Goal: Task Accomplishment & Management: Use online tool/utility

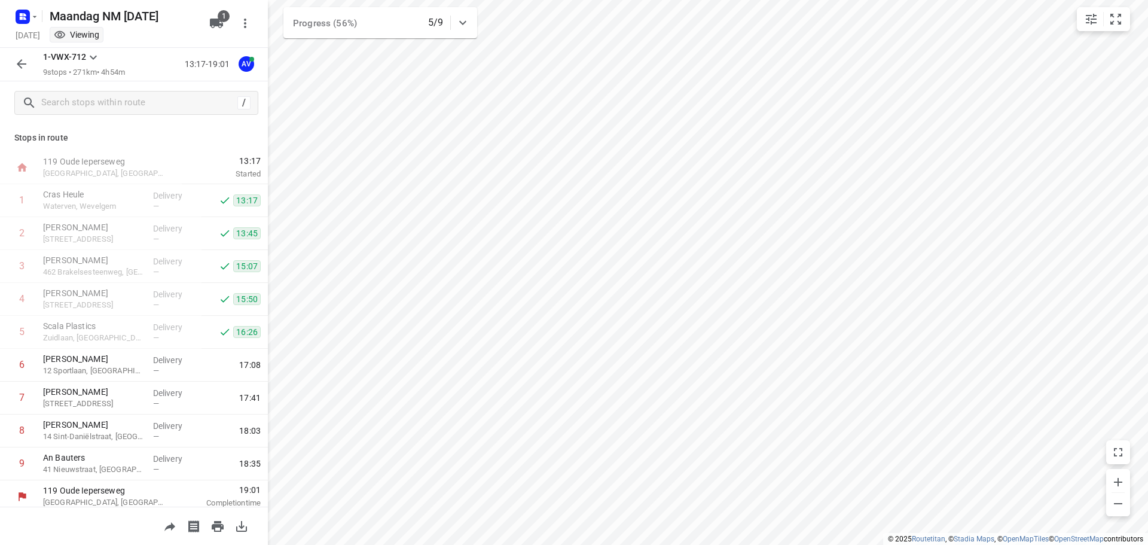
scroll to position [7, 0]
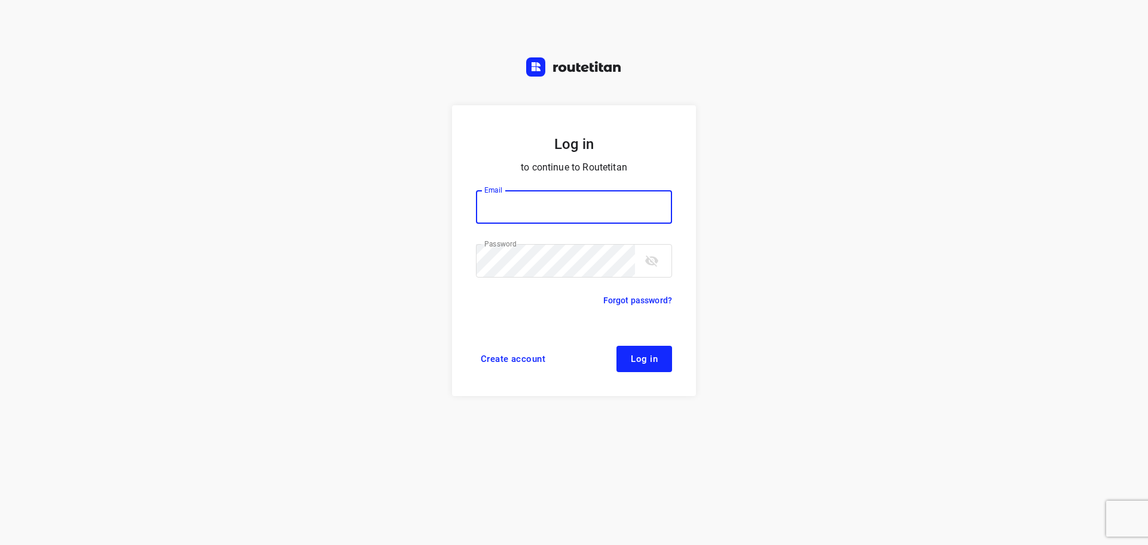
type input "[PERSON_NAME][EMAIL_ADDRESS][DOMAIN_NAME]"
click at [650, 361] on span "Log in" at bounding box center [644, 359] width 27 height 10
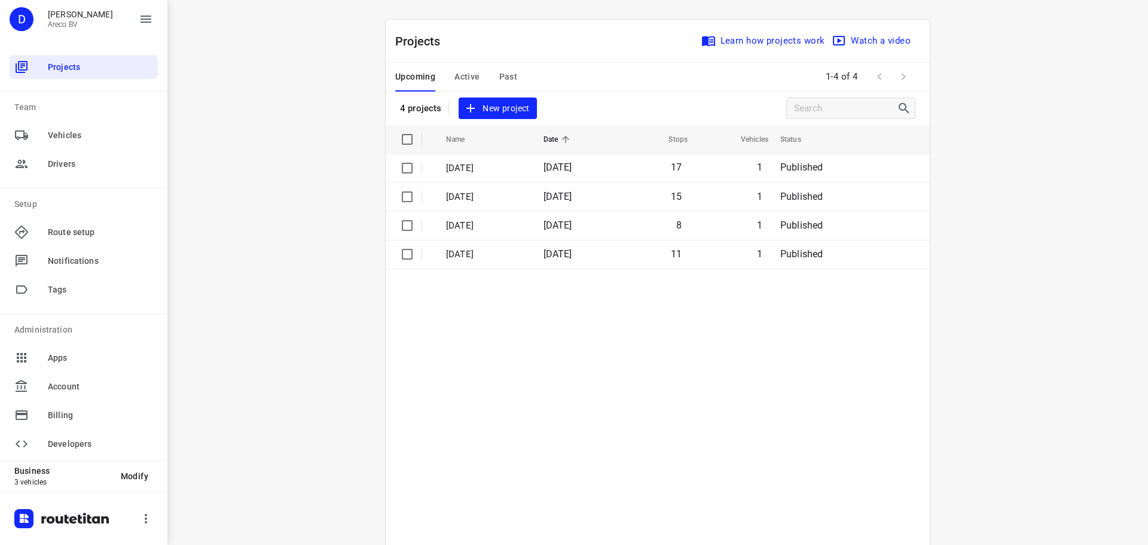
click at [467, 74] on span "Active" at bounding box center [467, 76] width 25 height 15
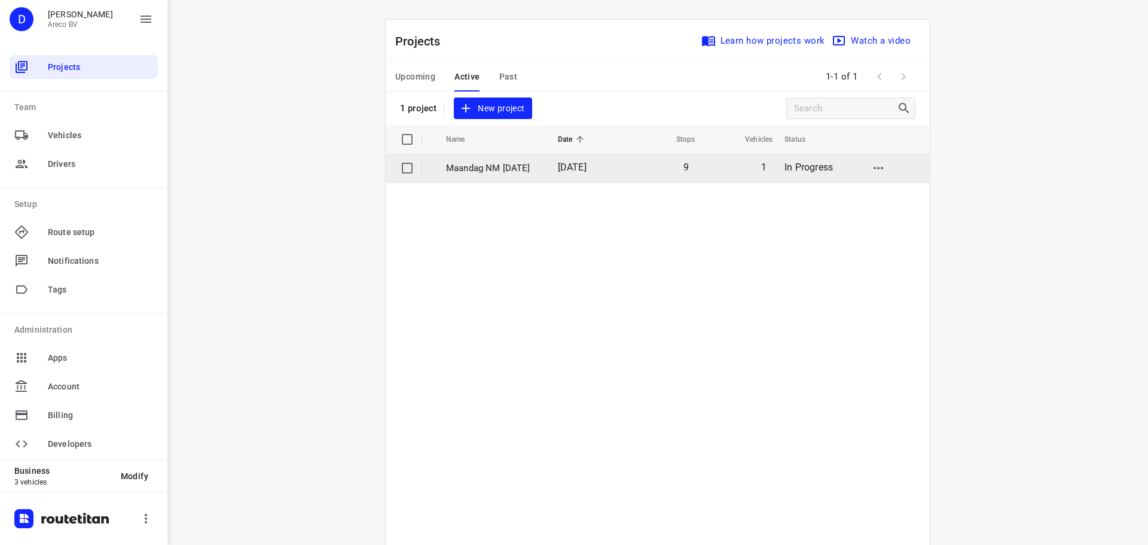
click at [487, 166] on p "Maandag NM [DATE]" at bounding box center [493, 168] width 94 height 14
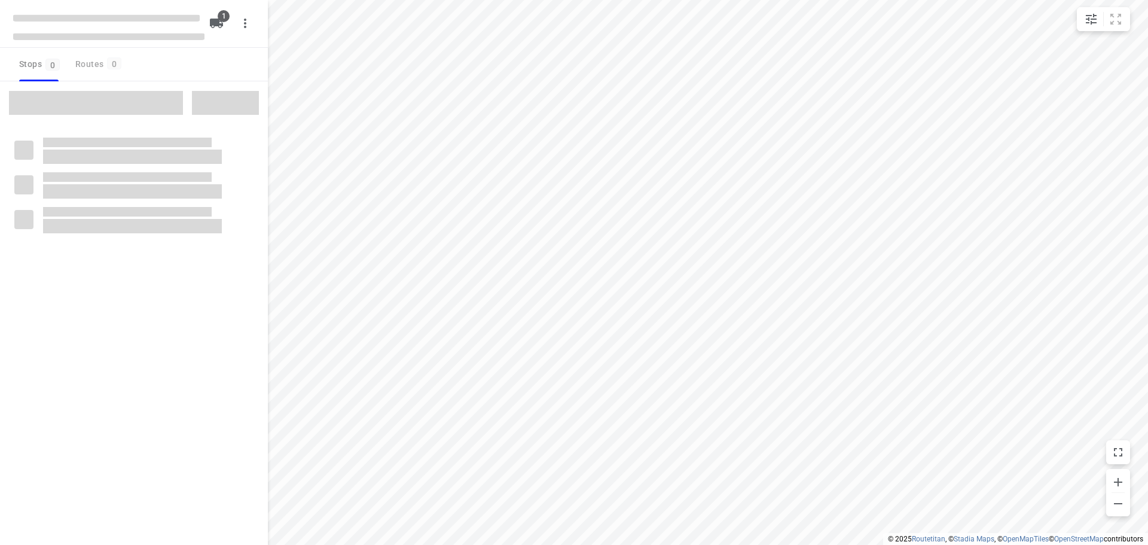
type input "distance"
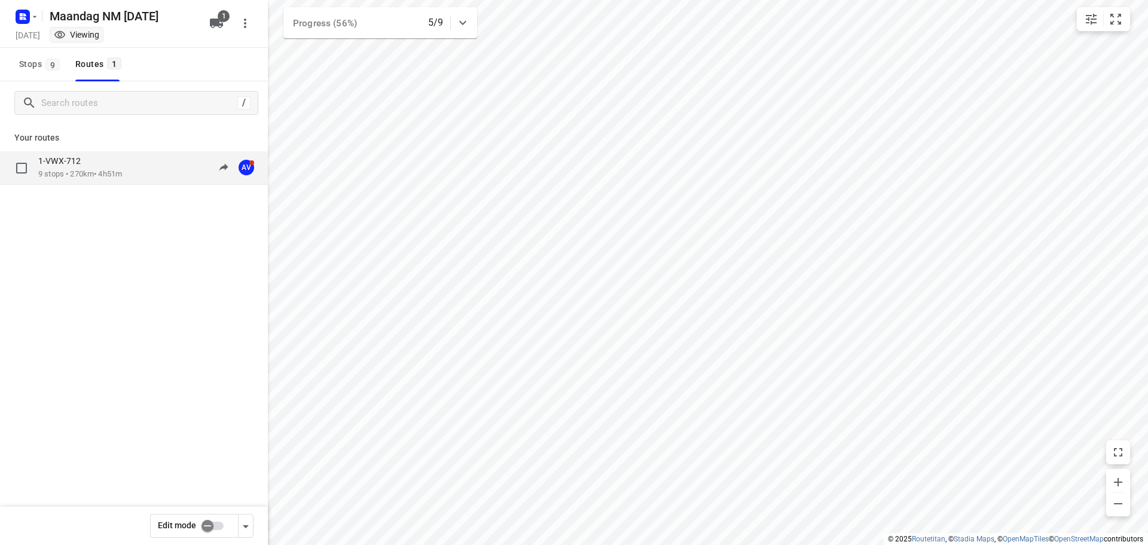
click at [93, 157] on div "1-VWX-712" at bounding box center [80, 162] width 84 height 13
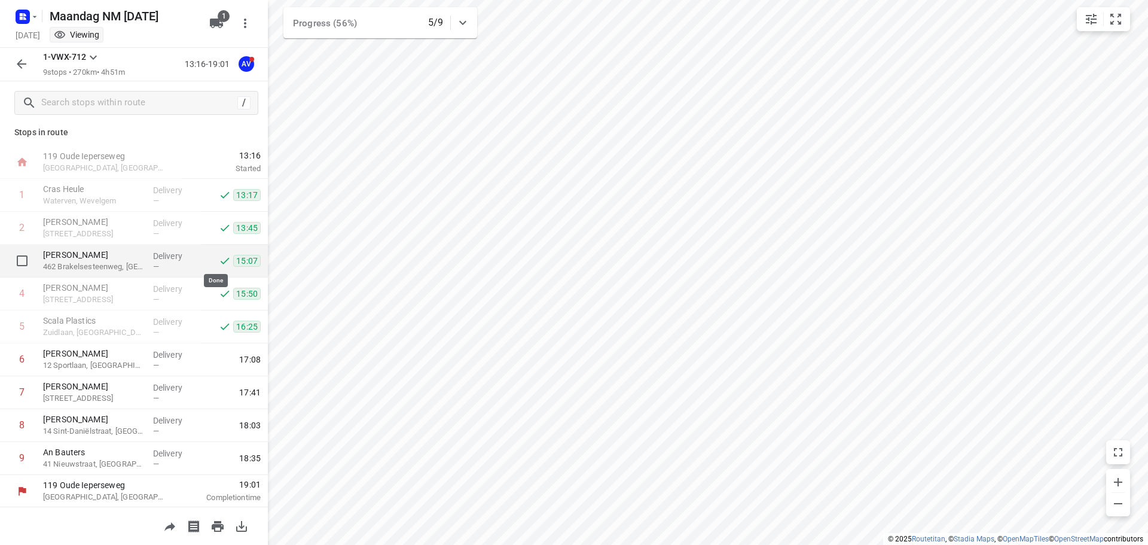
scroll to position [7, 0]
